Goal: Information Seeking & Learning: Learn about a topic

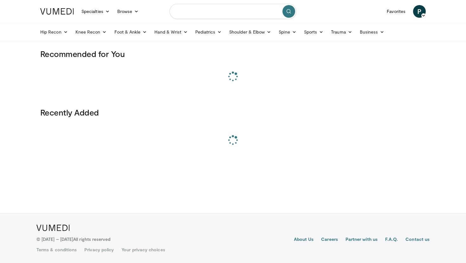
click at [195, 13] on input "Search topics, interventions" at bounding box center [233, 11] width 127 height 15
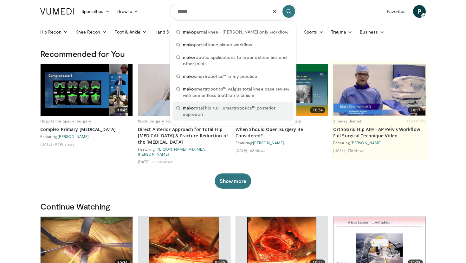
click at [197, 106] on span "mako total hip 4.0 - smartrobotics™ posterior approach" at bounding box center [236, 111] width 107 height 13
type input "**********"
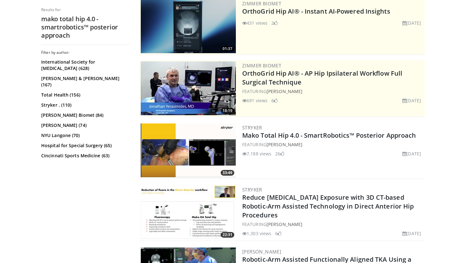
scroll to position [80, 0]
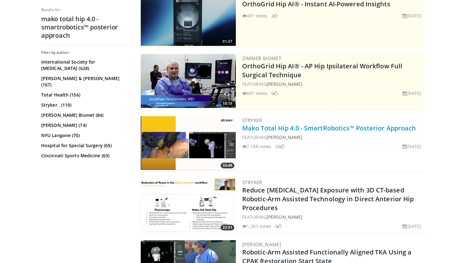
click at [258, 127] on link "Mako Total Hip 4.0 - SmartRobotics™ Posterior Approach" at bounding box center [329, 128] width 174 height 9
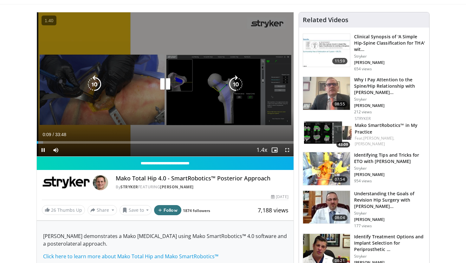
scroll to position [38, 0]
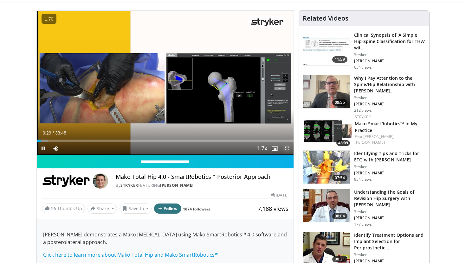
click at [288, 148] on span "Video Player" at bounding box center [287, 148] width 13 height 13
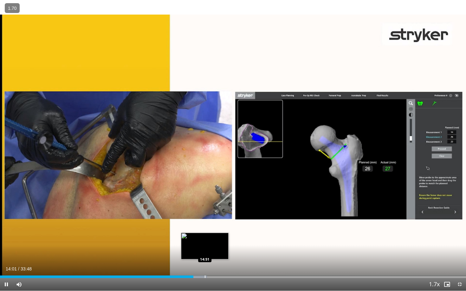
click at [204, 263] on div "Progress Bar" at bounding box center [198, 277] width 18 height 3
click at [213, 263] on div "Progress Bar" at bounding box center [213, 277] width 1 height 3
click at [209, 263] on div "Progress Bar" at bounding box center [209, 277] width 1 height 3
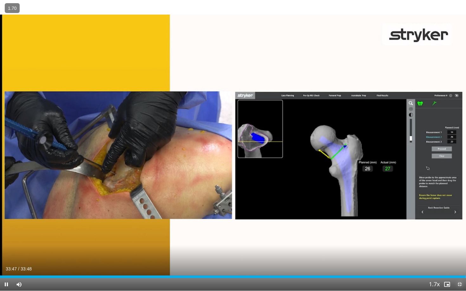
click at [460, 263] on span "Video Player" at bounding box center [459, 284] width 13 height 13
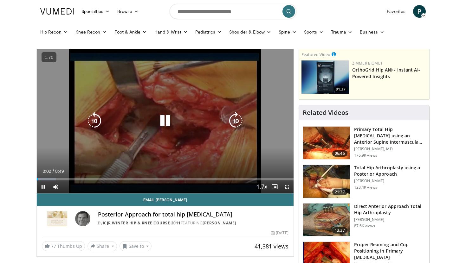
click at [169, 122] on icon "Video Player" at bounding box center [165, 121] width 18 height 18
